Goal: Task Accomplishment & Management: Manage account settings

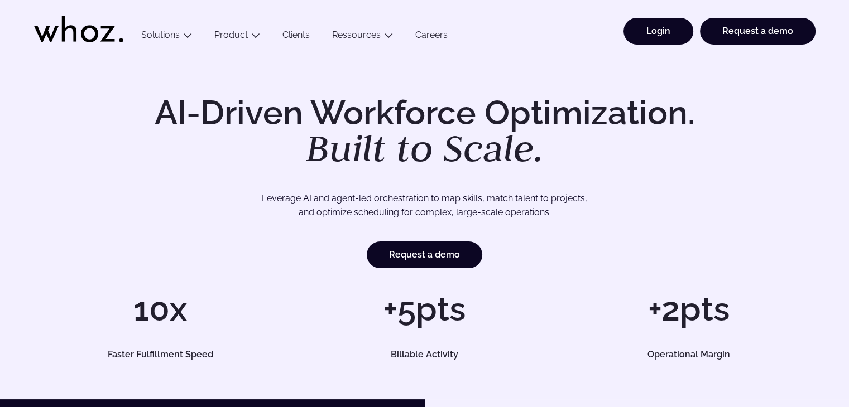
click at [682, 38] on link "Login" at bounding box center [659, 31] width 70 height 27
click at [648, 32] on link "Login" at bounding box center [659, 31] width 70 height 27
